Goal: Book appointment/travel/reservation

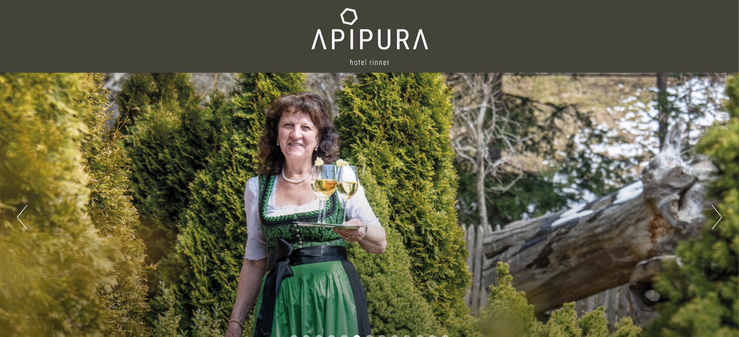
scroll to position [694, 0]
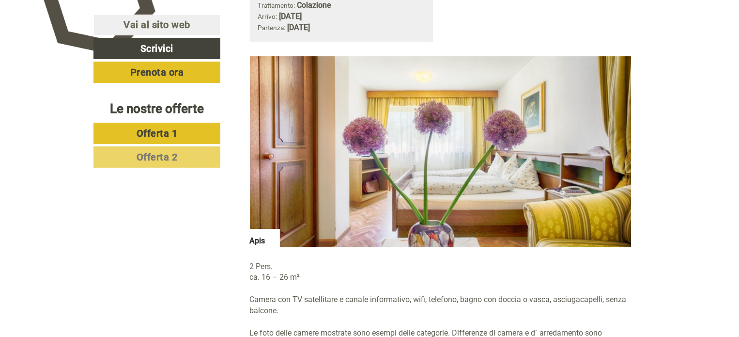
click at [174, 136] on span "Offerta 1" at bounding box center [157, 133] width 41 height 12
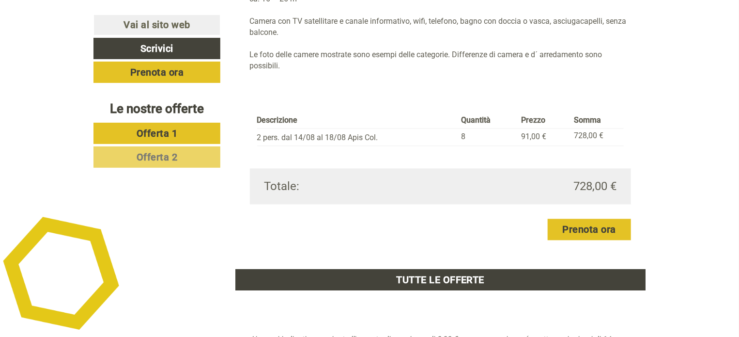
scroll to position [982, 0]
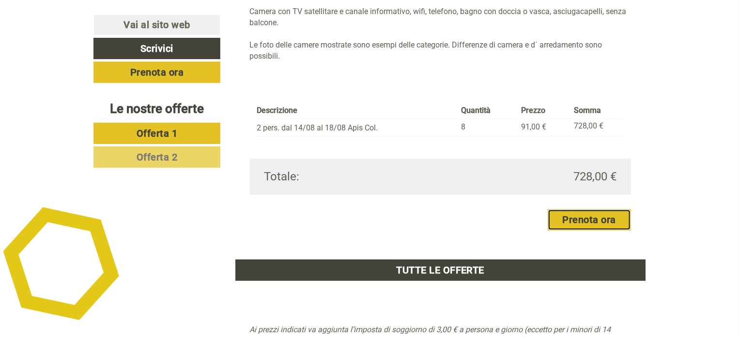
click at [593, 214] on link "Prenota ora" at bounding box center [590, 219] width 84 height 21
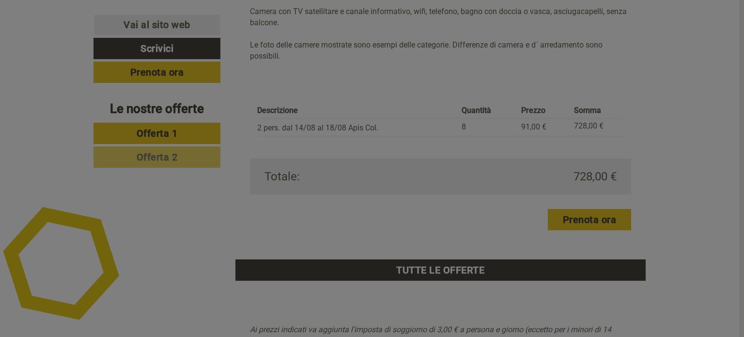
click at [593, 214] on div at bounding box center [372, 168] width 744 height 337
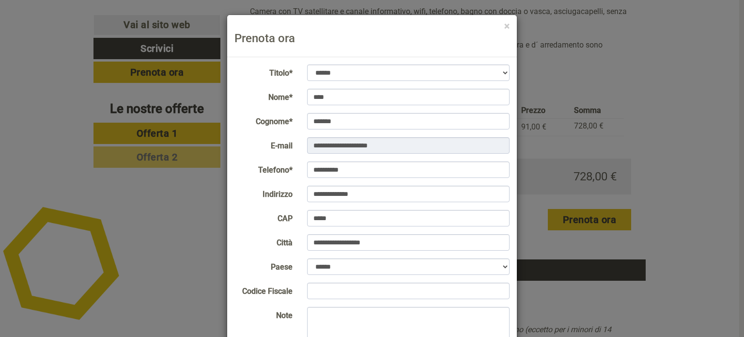
click at [593, 214] on div "**********" at bounding box center [372, 168] width 744 height 337
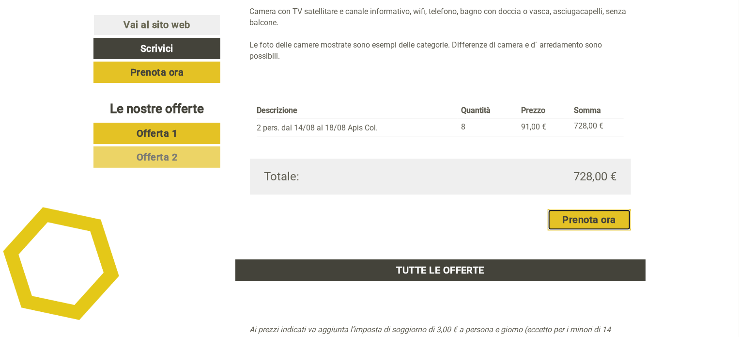
click at [593, 221] on link "Prenota ora" at bounding box center [590, 219] width 84 height 21
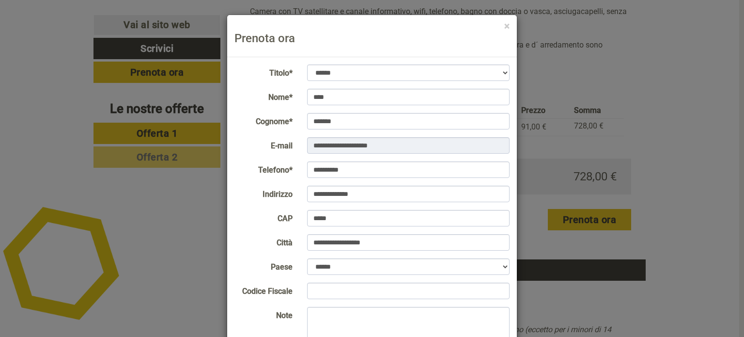
click at [675, 139] on div "**********" at bounding box center [372, 168] width 744 height 337
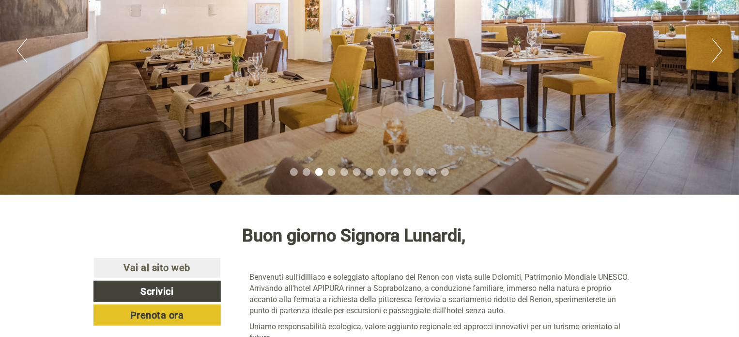
scroll to position [0, 0]
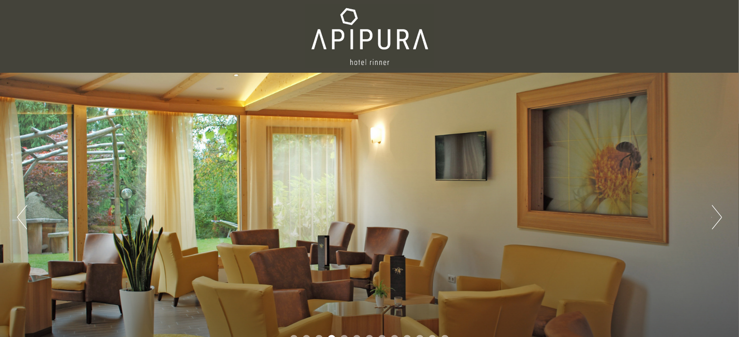
click at [370, 63] on div at bounding box center [369, 36] width 542 height 63
click at [370, 62] on div at bounding box center [369, 36] width 542 height 63
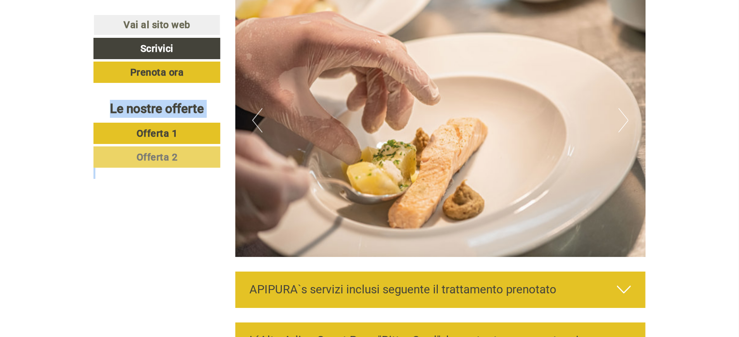
scroll to position [1156, 0]
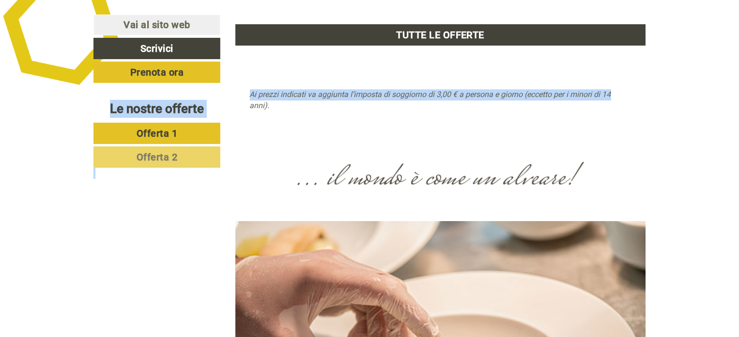
drag, startPoint x: 657, startPoint y: 270, endPoint x: 743, endPoint y: -43, distance: 324.6
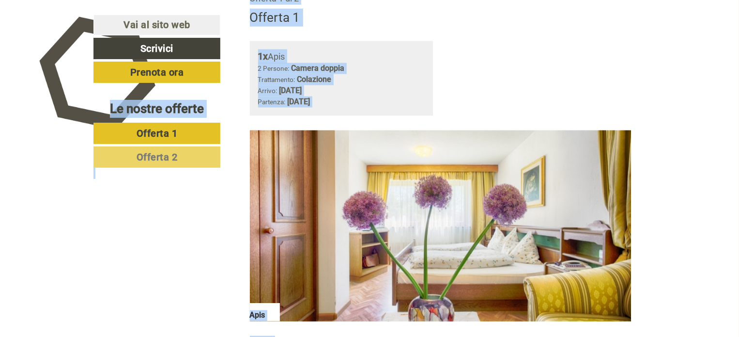
scroll to position [591, 0]
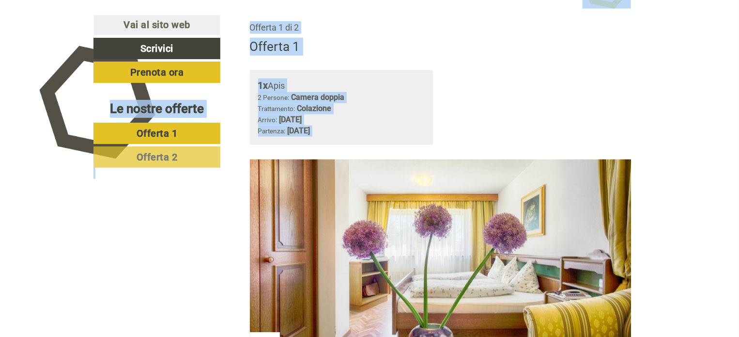
copy div "Buon giorno Signora Lunardi, Benvenuti sull'idilliaco e soleggiato altopiano de…"
